Goal: Task Accomplishment & Management: Manage account settings

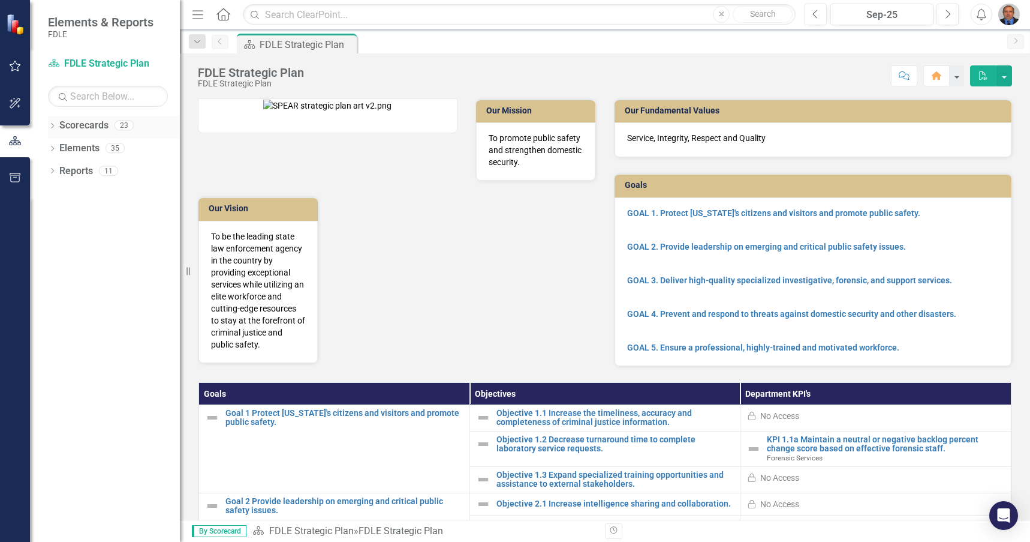
click at [51, 122] on div "Dropdown" at bounding box center [52, 127] width 8 height 10
click at [59, 193] on icon "Dropdown" at bounding box center [58, 193] width 9 height 7
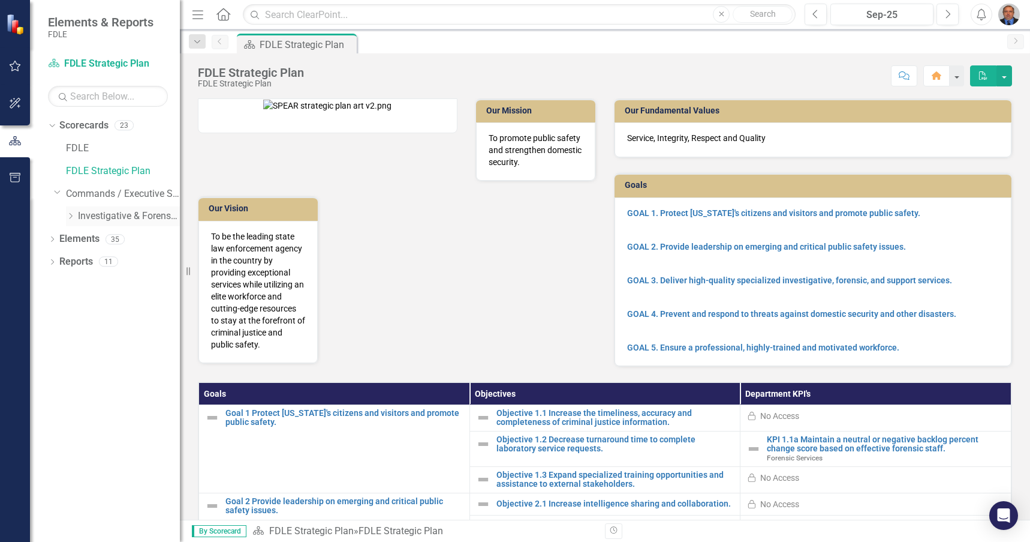
click at [91, 215] on link "Investigative & Forensic Services Command" at bounding box center [129, 216] width 102 height 14
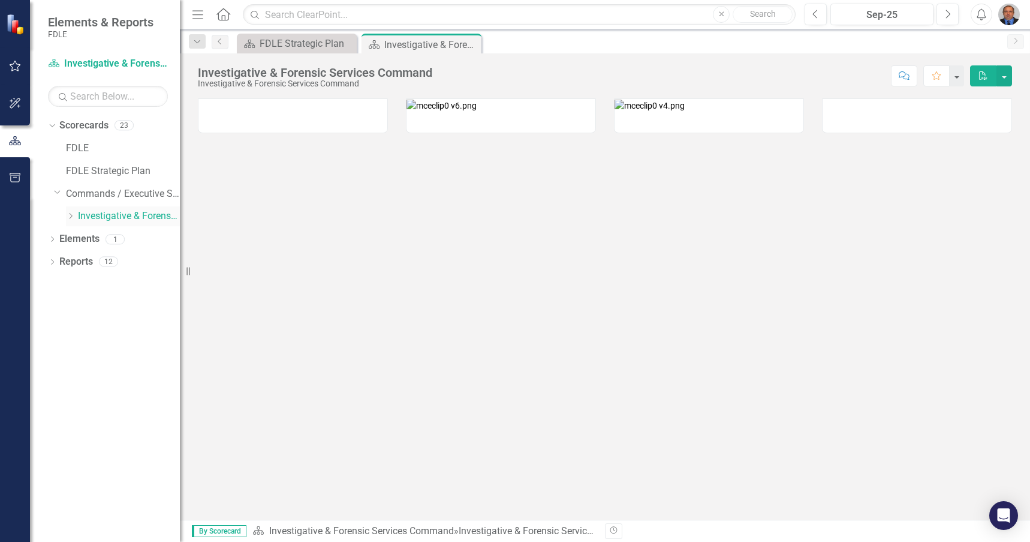
click at [68, 216] on icon "Dropdown" at bounding box center [70, 215] width 9 height 7
click at [103, 238] on link "Forensic Services" at bounding box center [135, 239] width 90 height 14
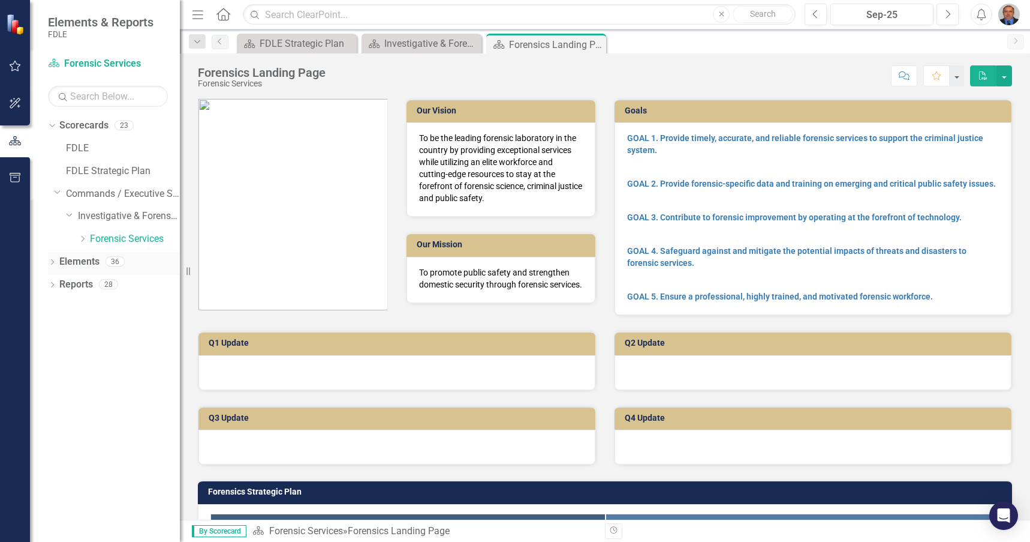
click at [50, 262] on icon "Dropdown" at bounding box center [52, 263] width 8 height 7
click at [98, 333] on link "Measure Measures" at bounding box center [94, 330] width 59 height 14
click at [59, 334] on icon "Dropdown" at bounding box center [58, 330] width 8 height 7
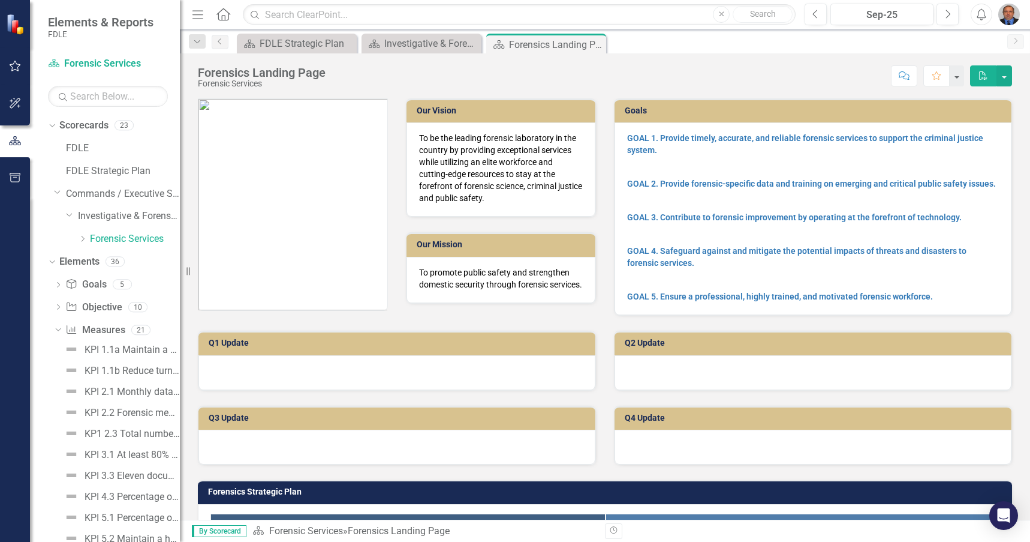
scroll to position [310, 0]
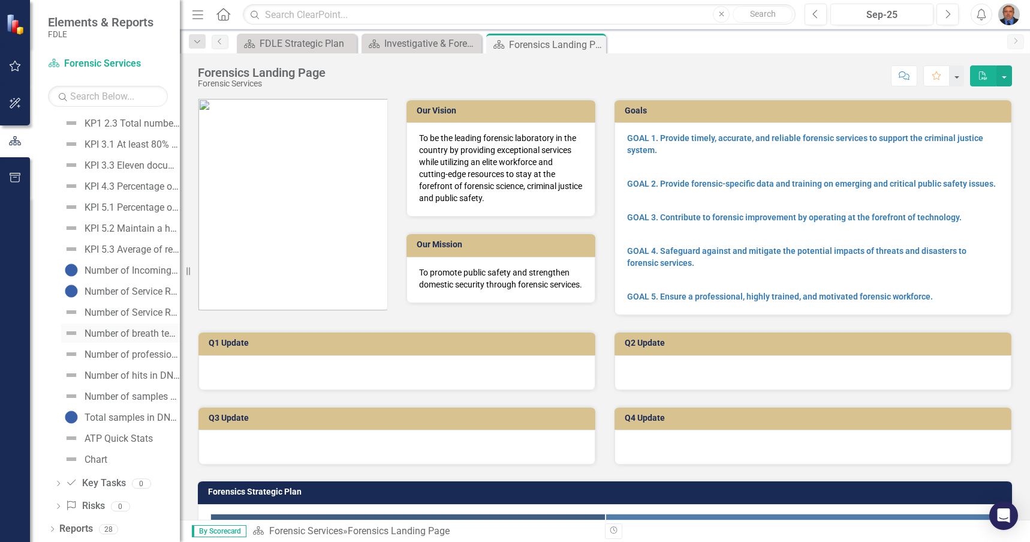
click at [120, 335] on div "Number of breath testing instruments inspected" at bounding box center [132, 333] width 95 height 11
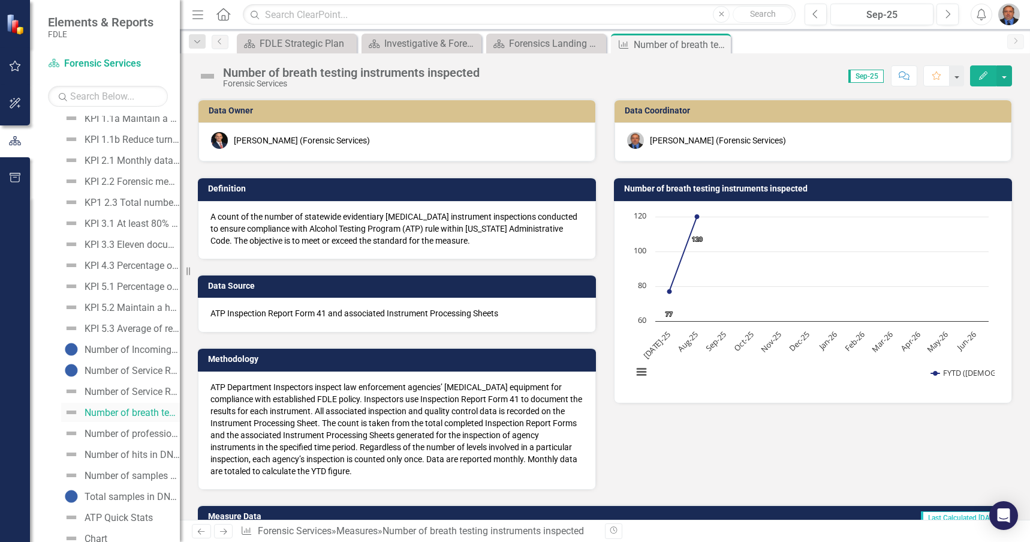
scroll to position [291, 0]
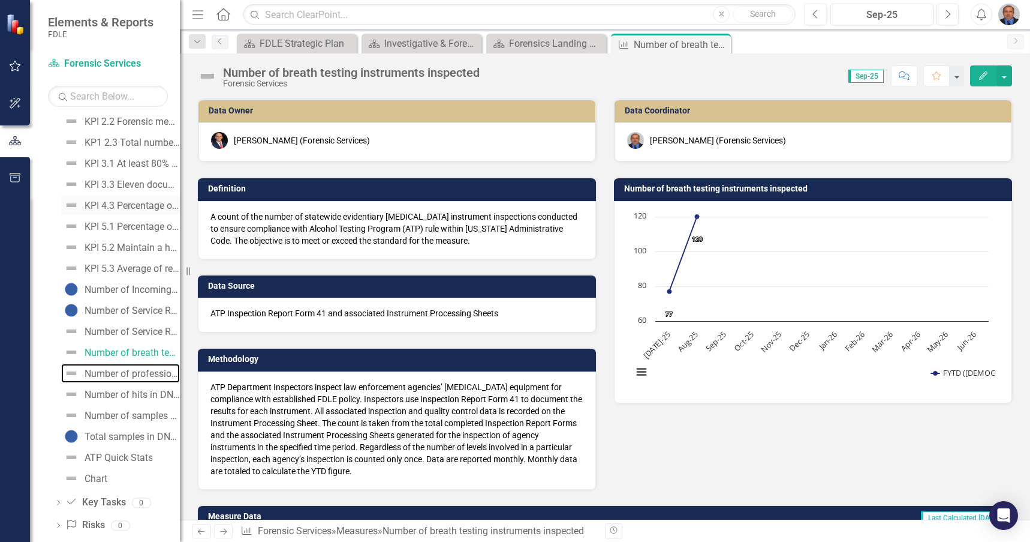
click at [122, 368] on div "Number of professional law enforcement certificates issued - Forensics" at bounding box center [132, 373] width 95 height 11
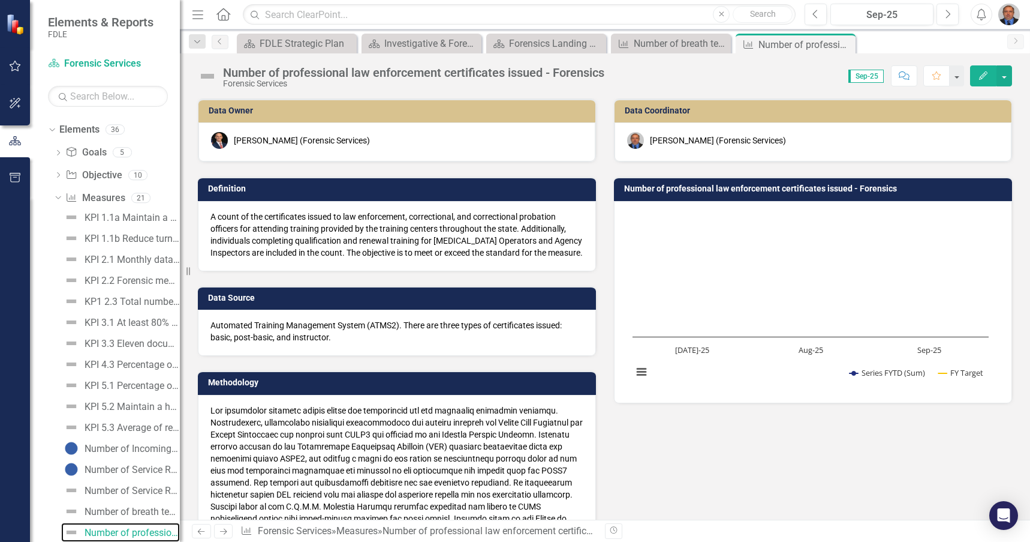
scroll to position [420, 0]
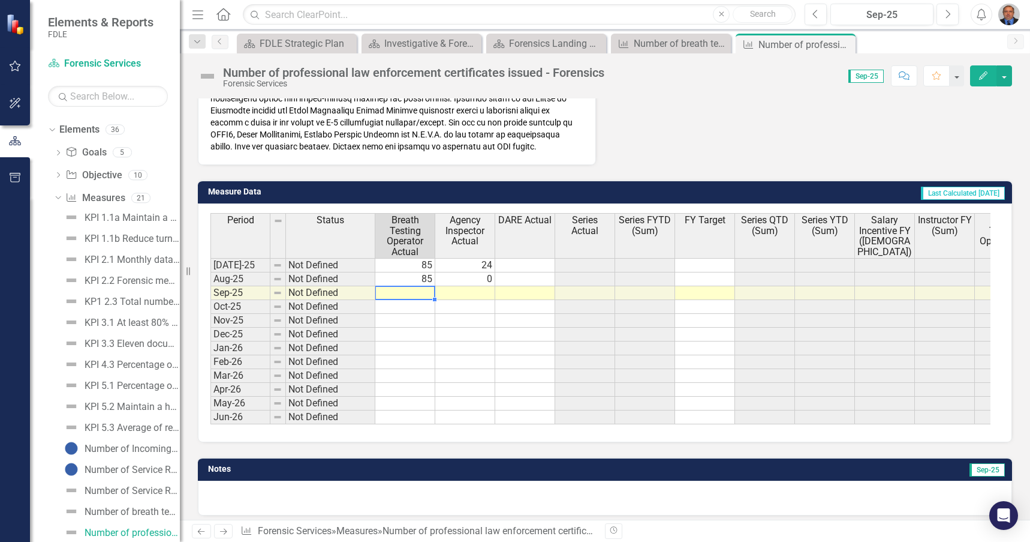
click at [419, 300] on td at bounding box center [405, 293] width 60 height 14
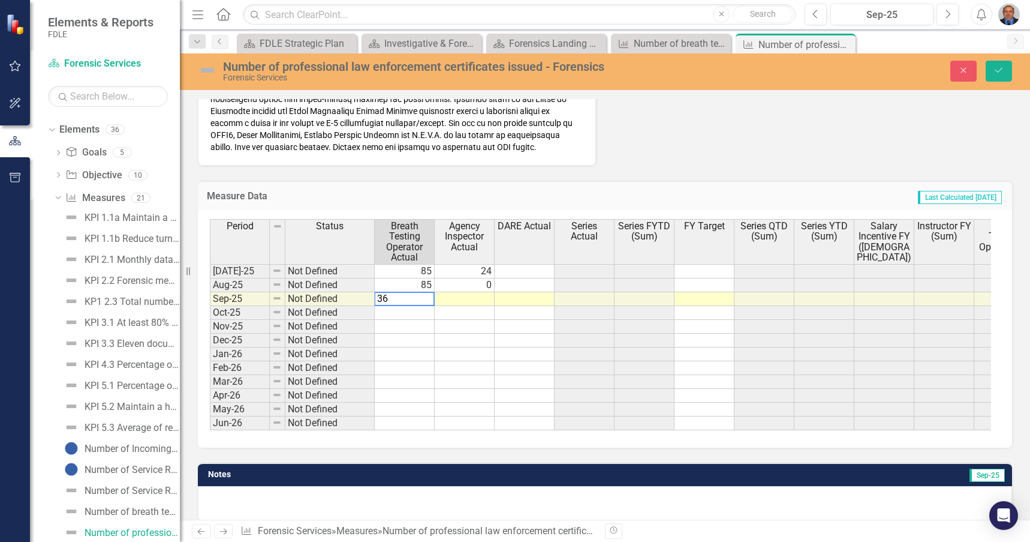
type textarea "36"
click at [454, 306] on td at bounding box center [465, 299] width 60 height 14
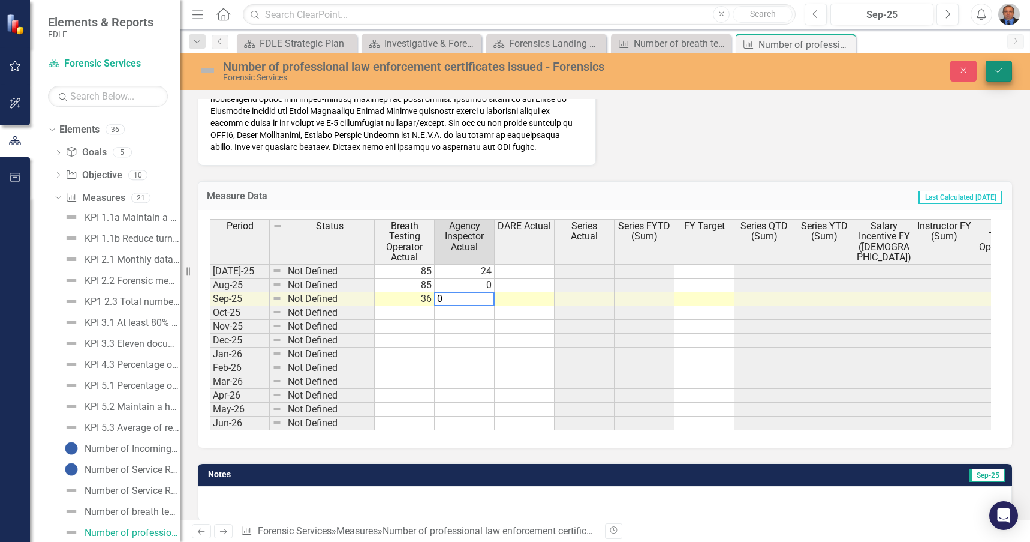
type textarea "0"
click at [996, 64] on button "Save" at bounding box center [999, 71] width 26 height 21
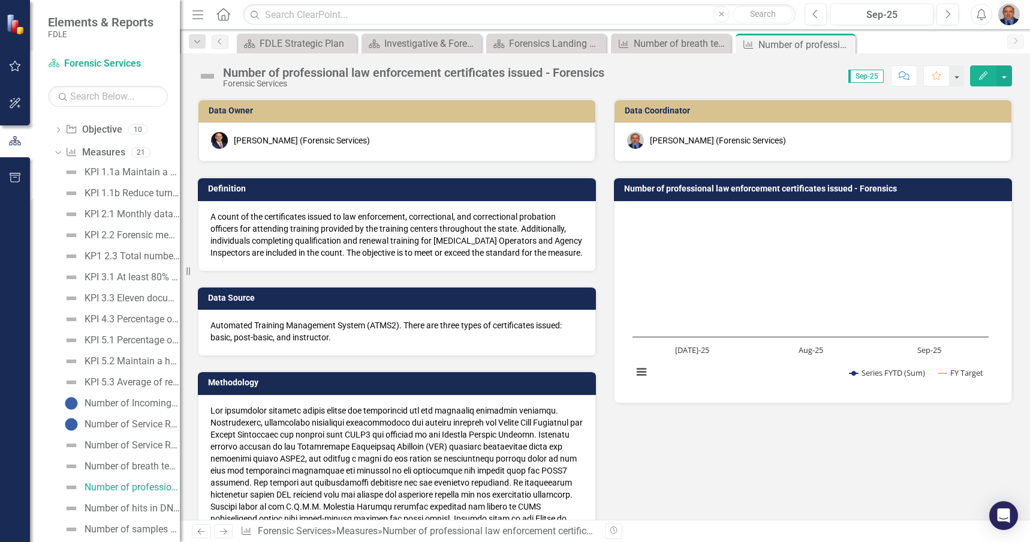
scroll to position [109, 0]
